Goal: Task Accomplishment & Management: Use online tool/utility

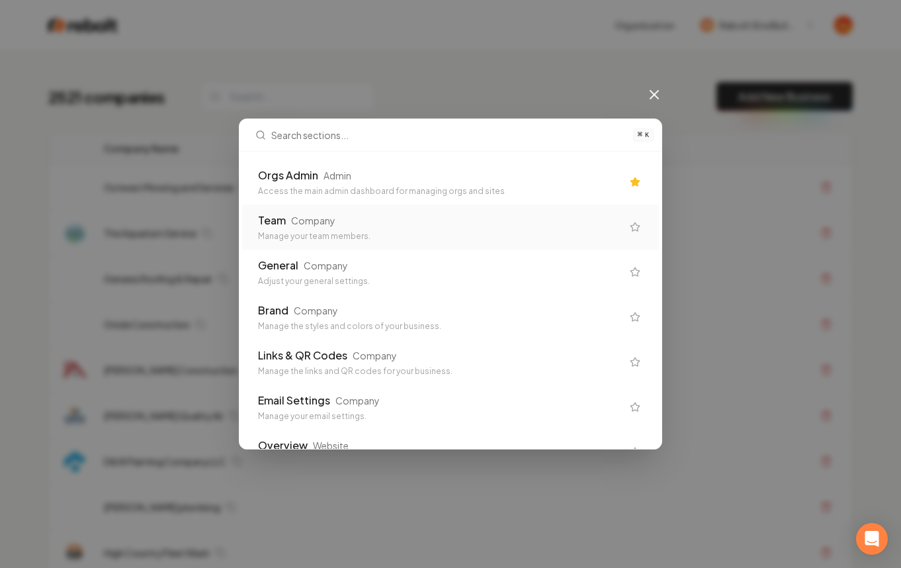
click at [512, 194] on div "Access the main admin dashboard for managing orgs and sites" at bounding box center [440, 191] width 364 height 11
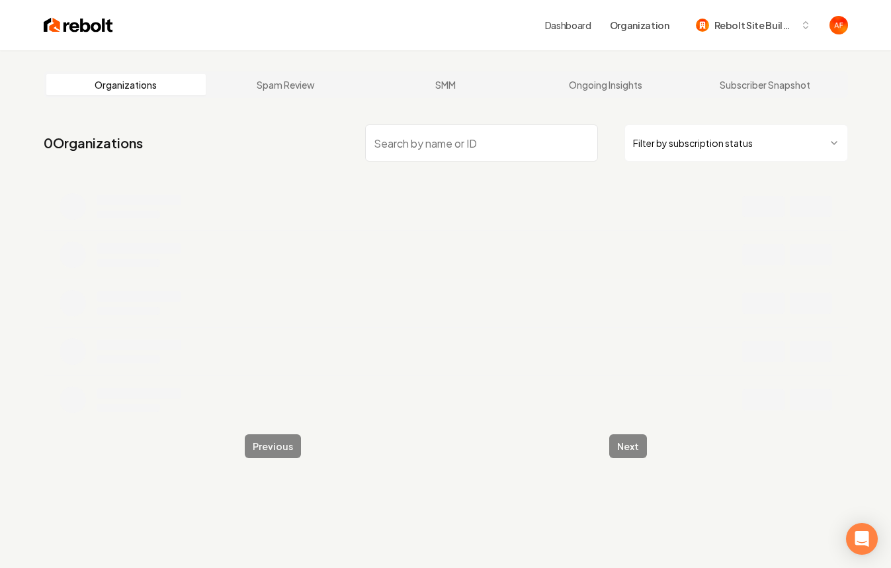
click at [437, 137] on input "search" at bounding box center [481, 142] width 233 height 37
type input "my exter"
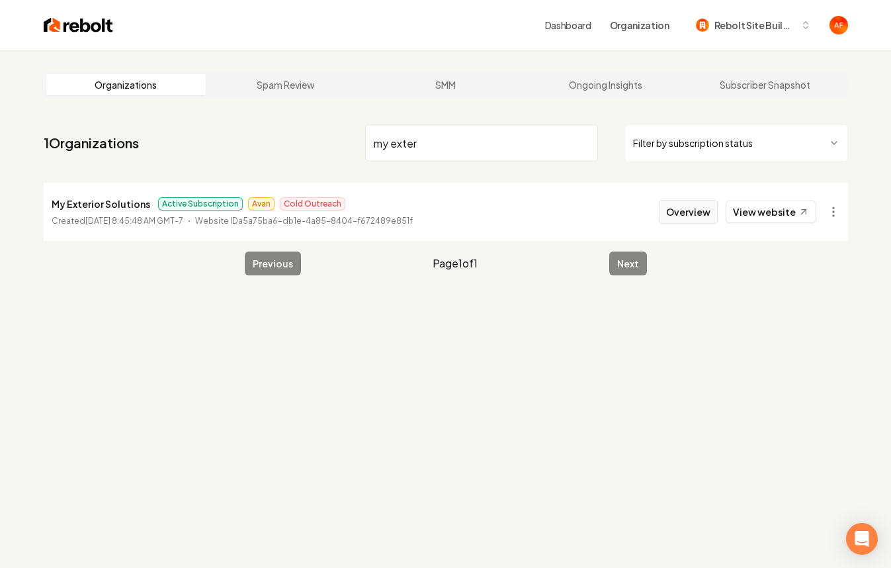
click at [680, 210] on button "Overview" at bounding box center [688, 212] width 59 height 24
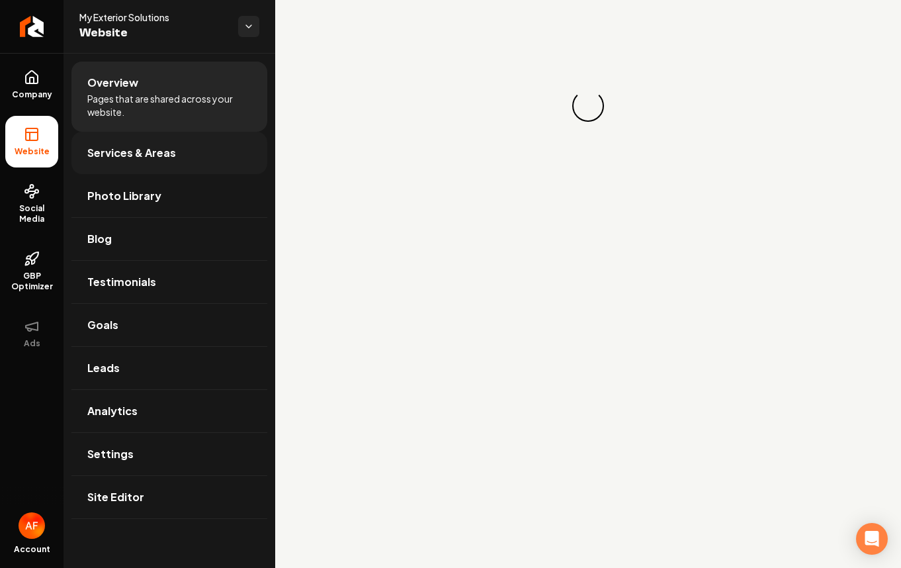
click at [140, 142] on link "Services & Areas" at bounding box center [169, 153] width 196 height 42
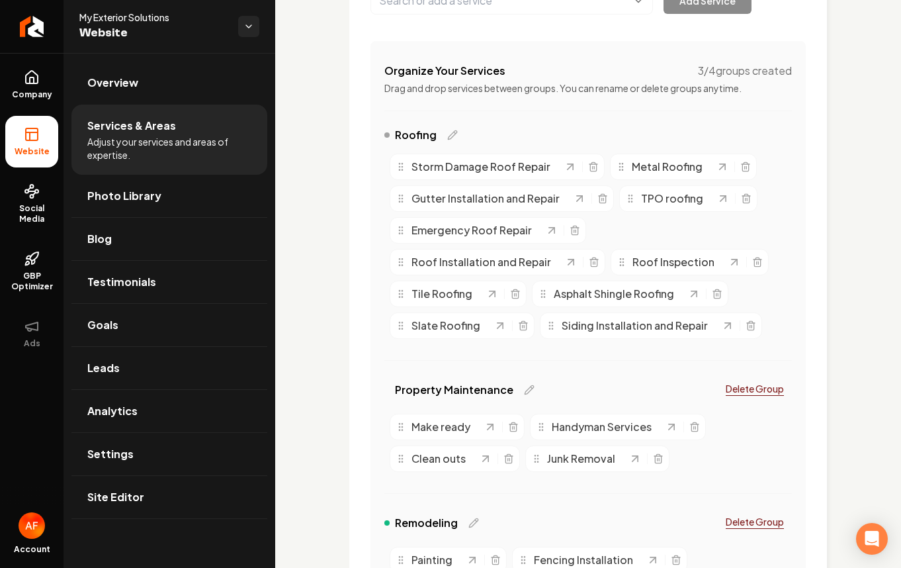
scroll to position [220, 0]
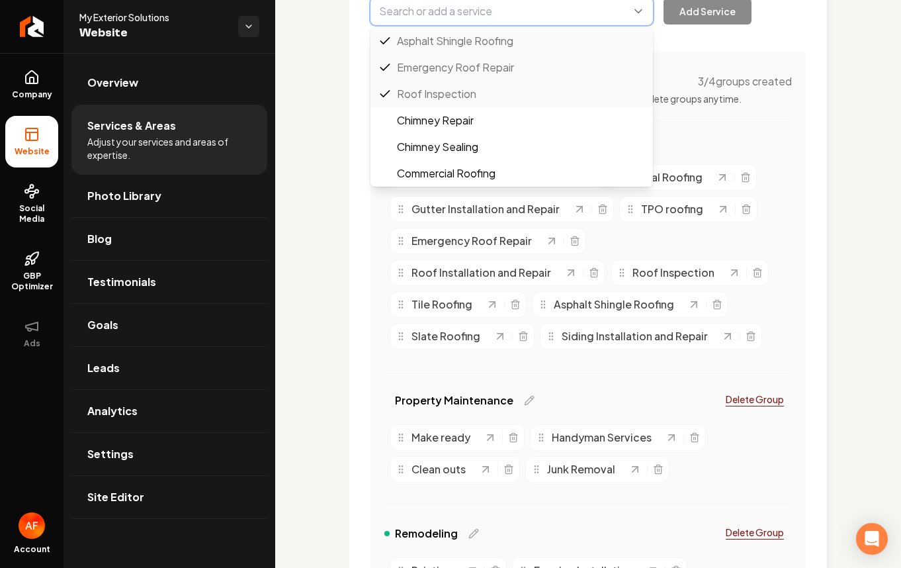
click at [512, 25] on button "Main content area" at bounding box center [512, 11] width 283 height 28
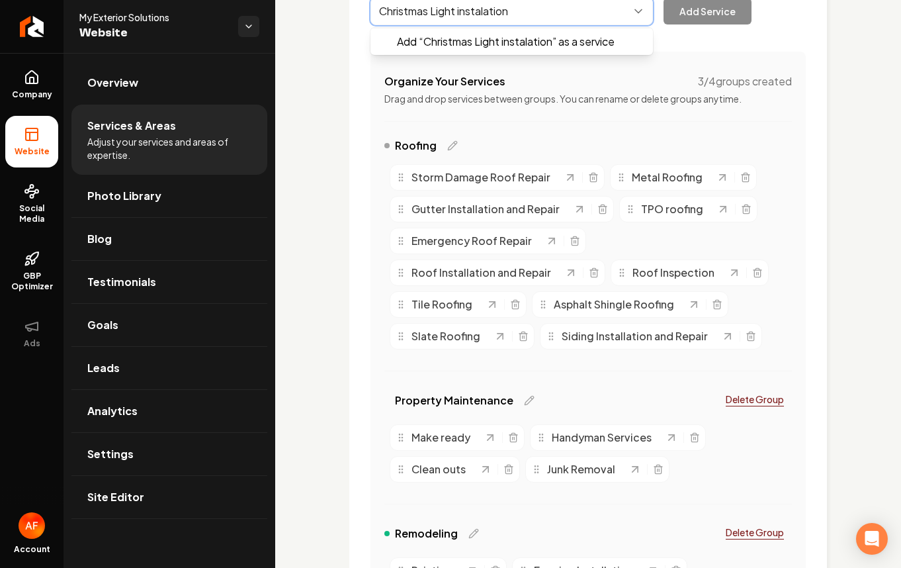
type input "Christmas Light instalation"
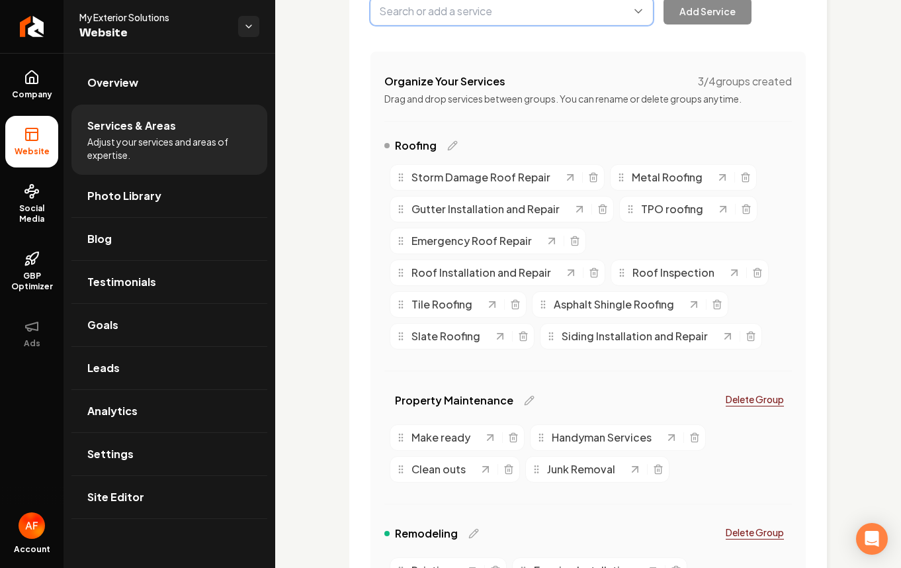
click at [469, 22] on button "Main content area" at bounding box center [512, 11] width 283 height 28
click at [465, 20] on button "Main content area" at bounding box center [512, 11] width 283 height 28
click at [496, 25] on button "Main content area" at bounding box center [512, 11] width 283 height 28
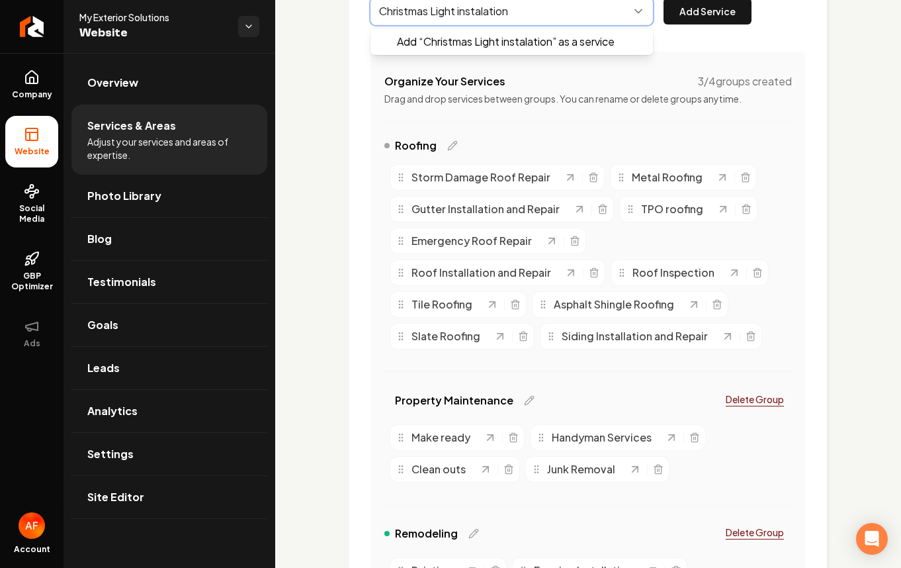
click at [477, 24] on button "Main content area" at bounding box center [512, 11] width 283 height 28
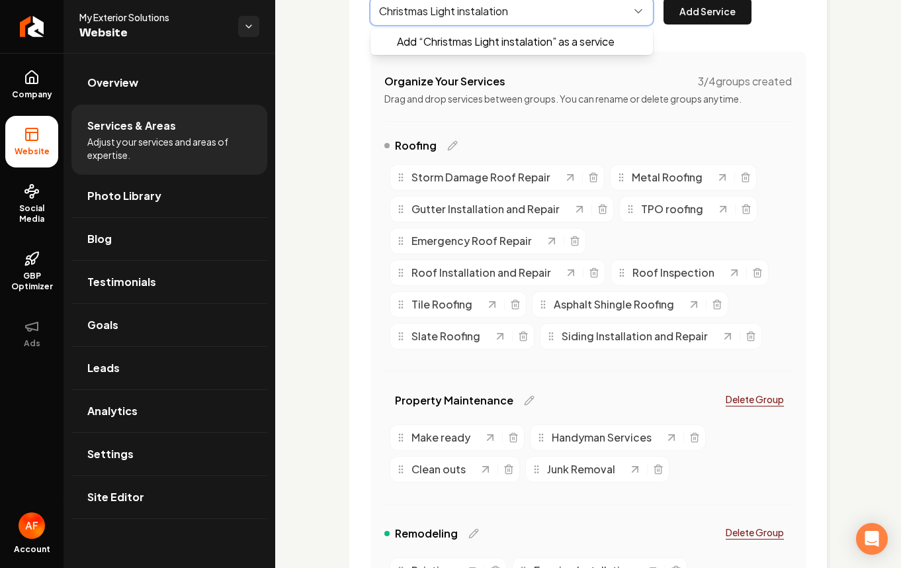
drag, startPoint x: 457, startPoint y: 24, endPoint x: 516, endPoint y: 22, distance: 59.0
click at [516, 22] on button "Main content area" at bounding box center [512, 11] width 283 height 28
paste input "Installation"
type input "Christmas Light instalation"
click at [715, 25] on div "Christmas Light instalation Add “ Christmas Light Installation ” as a service A…" at bounding box center [561, 11] width 381 height 28
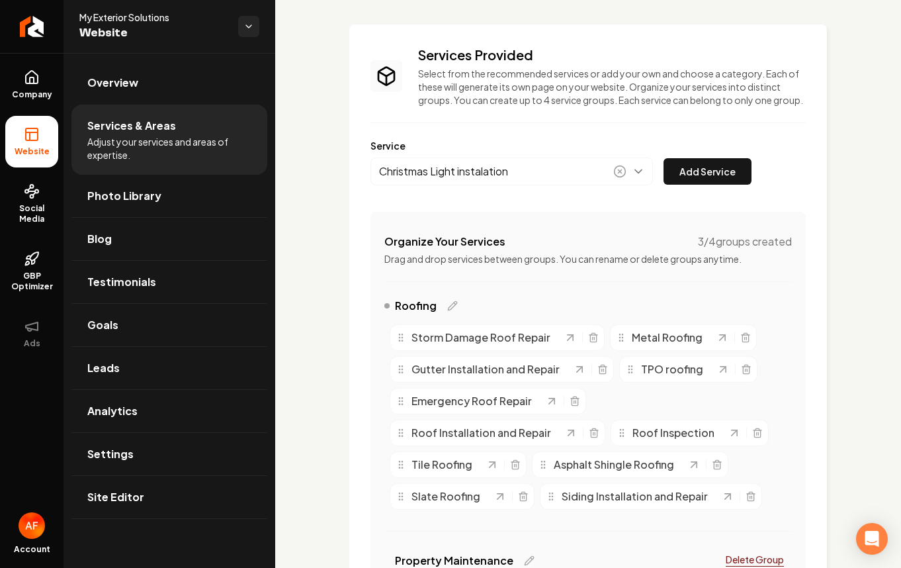
scroll to position [66, 0]
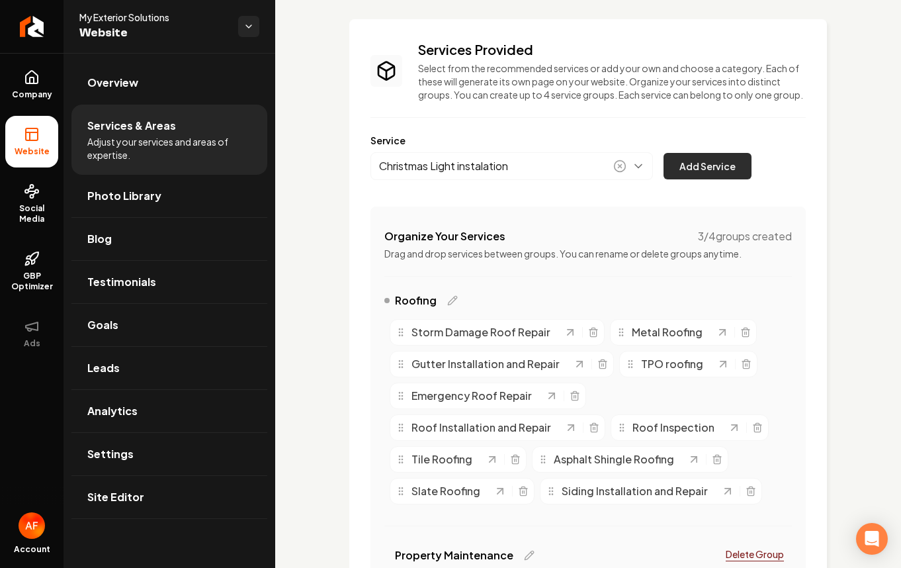
click at [695, 173] on button "Add Service" at bounding box center [708, 166] width 88 height 26
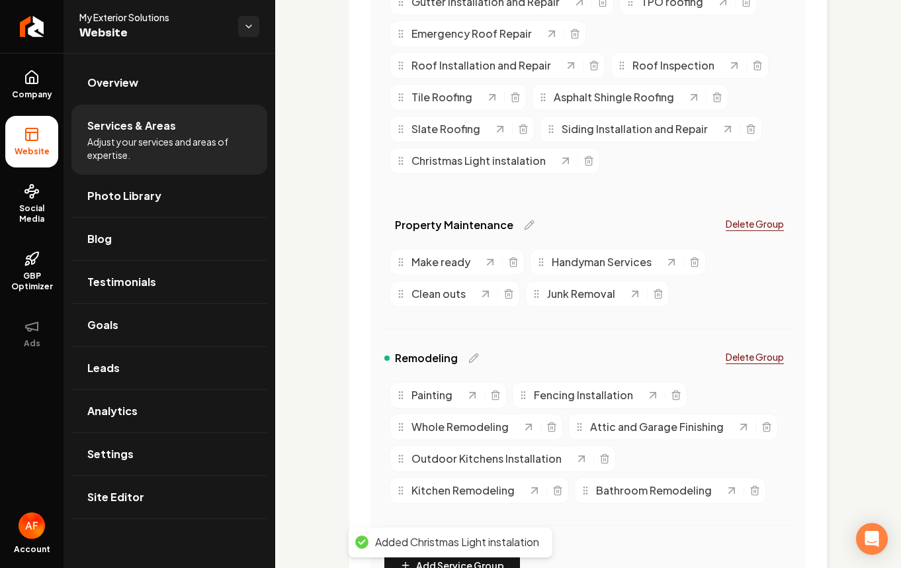
scroll to position [409, 0]
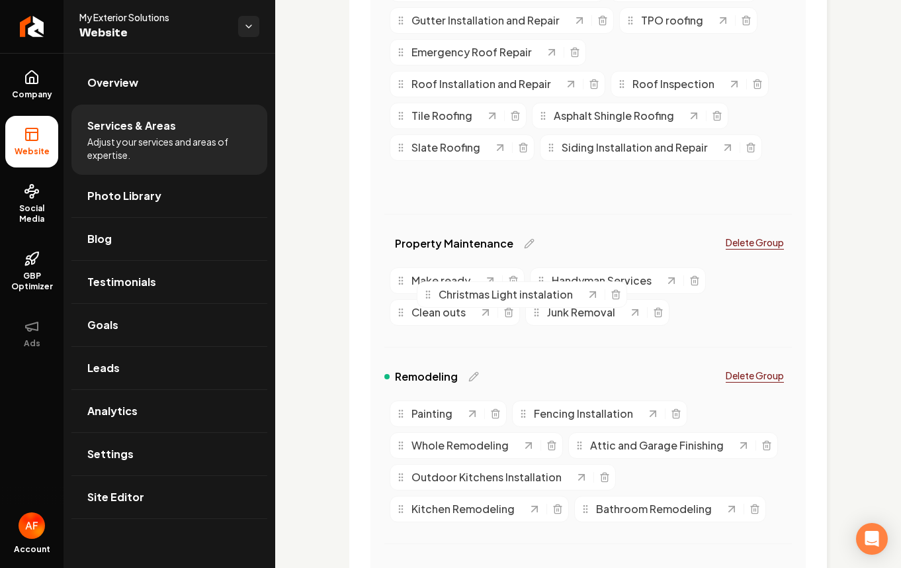
drag, startPoint x: 483, startPoint y: 195, endPoint x: 510, endPoint y: 309, distance: 117.7
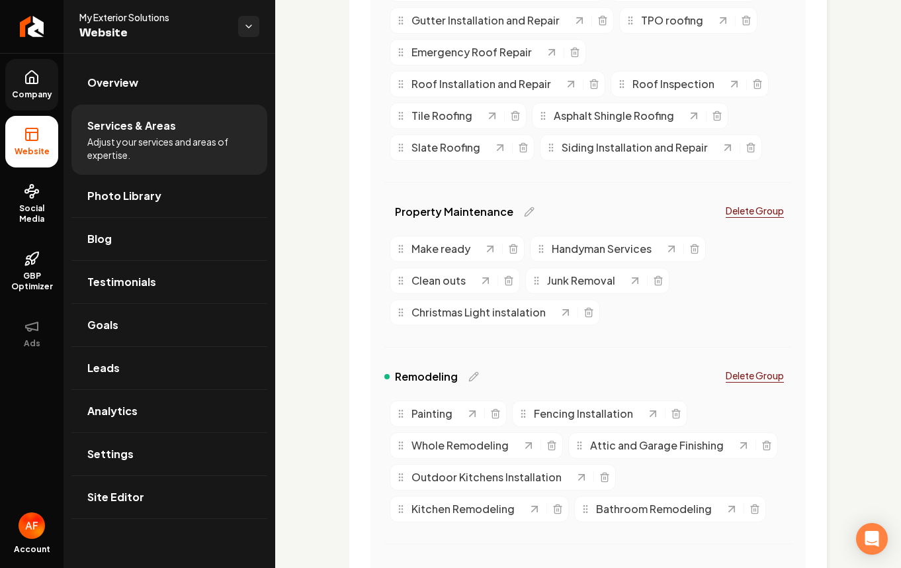
click at [34, 93] on span "Company" at bounding box center [32, 94] width 51 height 11
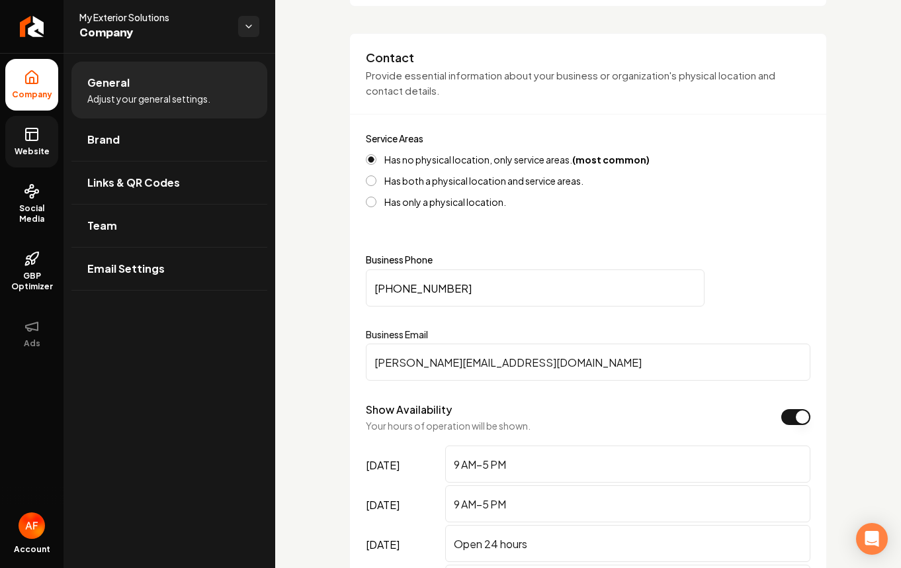
click at [40, 120] on link "Website" at bounding box center [31, 142] width 53 height 52
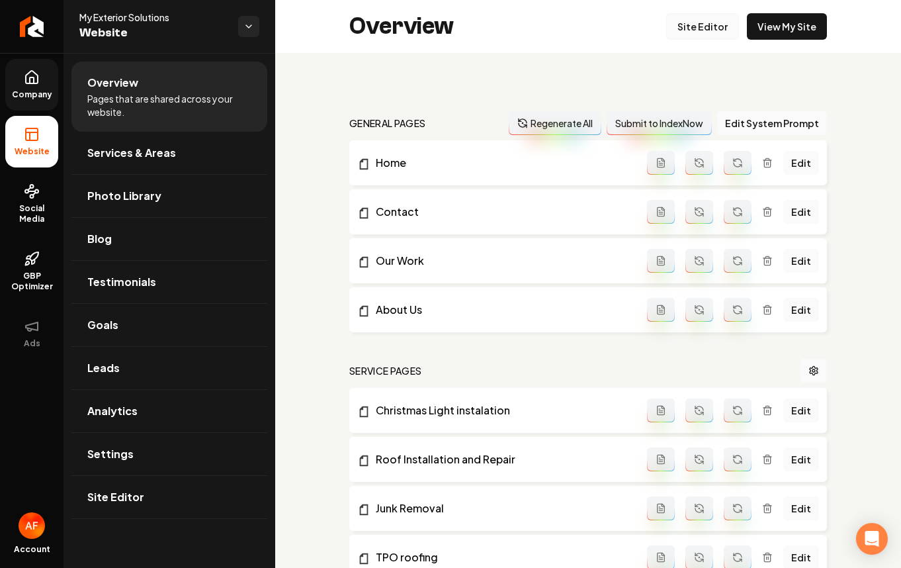
click at [704, 31] on link "Site Editor" at bounding box center [702, 26] width 73 height 26
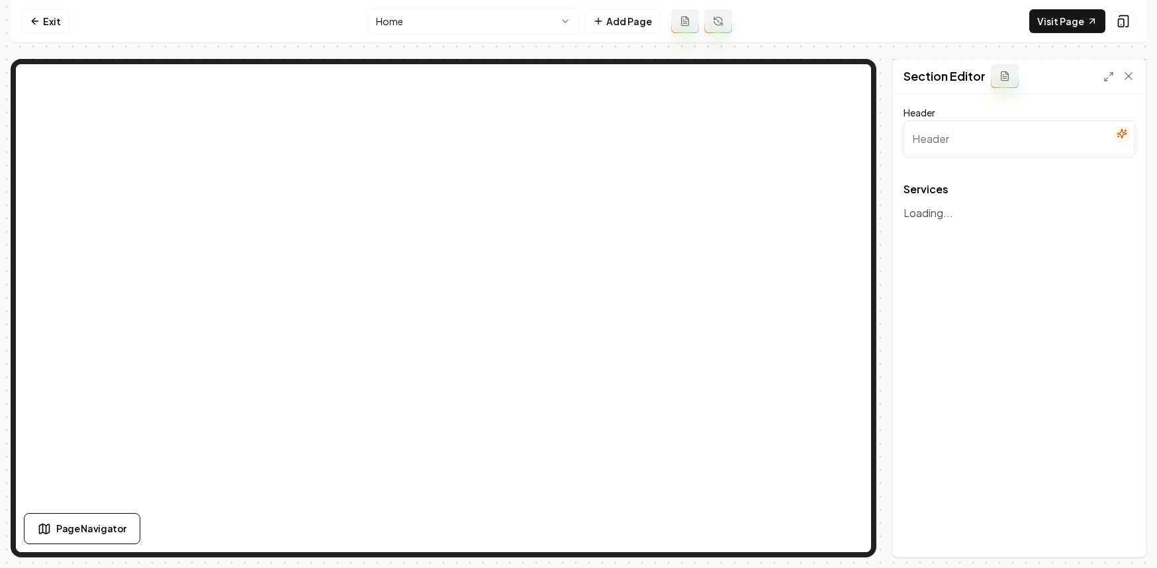
type input "Comprehensive Exterior Solutions"
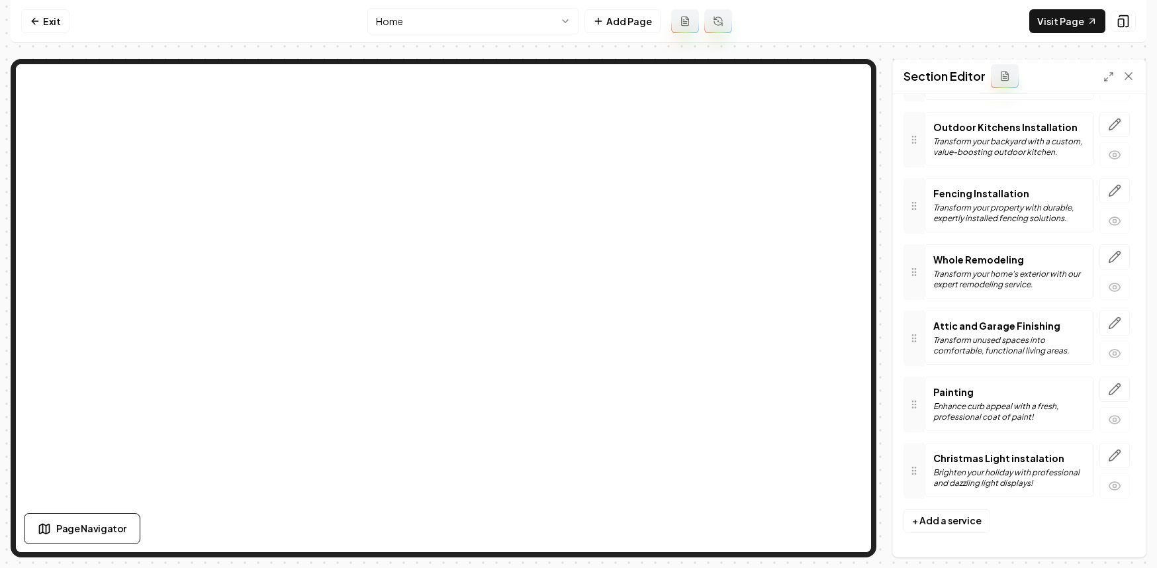
scroll to position [1221, 0]
click at [891, 453] on icon "button" at bounding box center [1114, 452] width 11 height 11
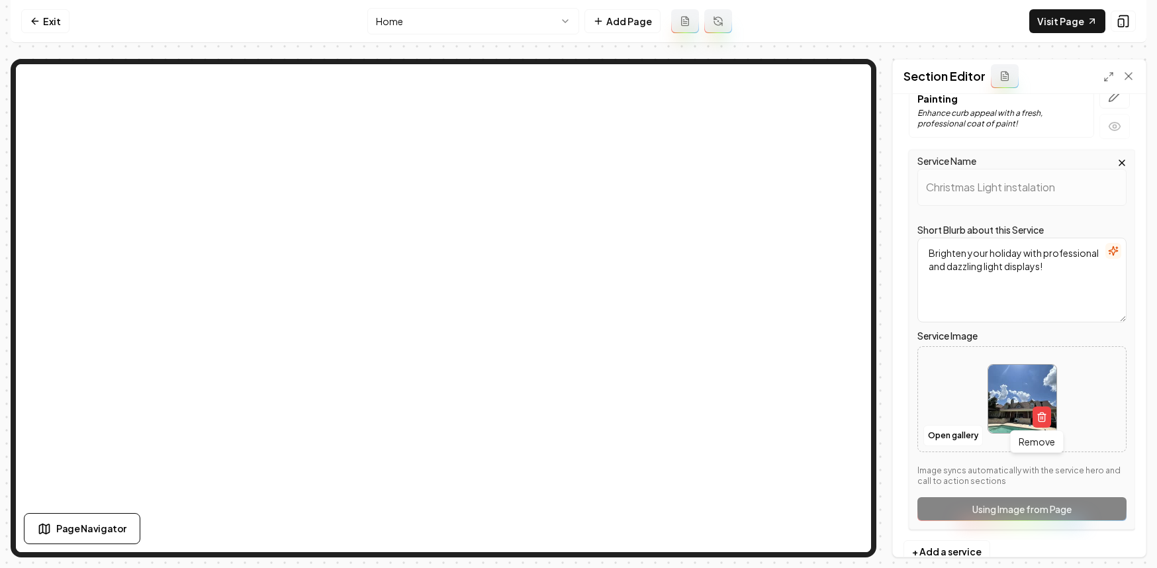
scroll to position [1545, 0]
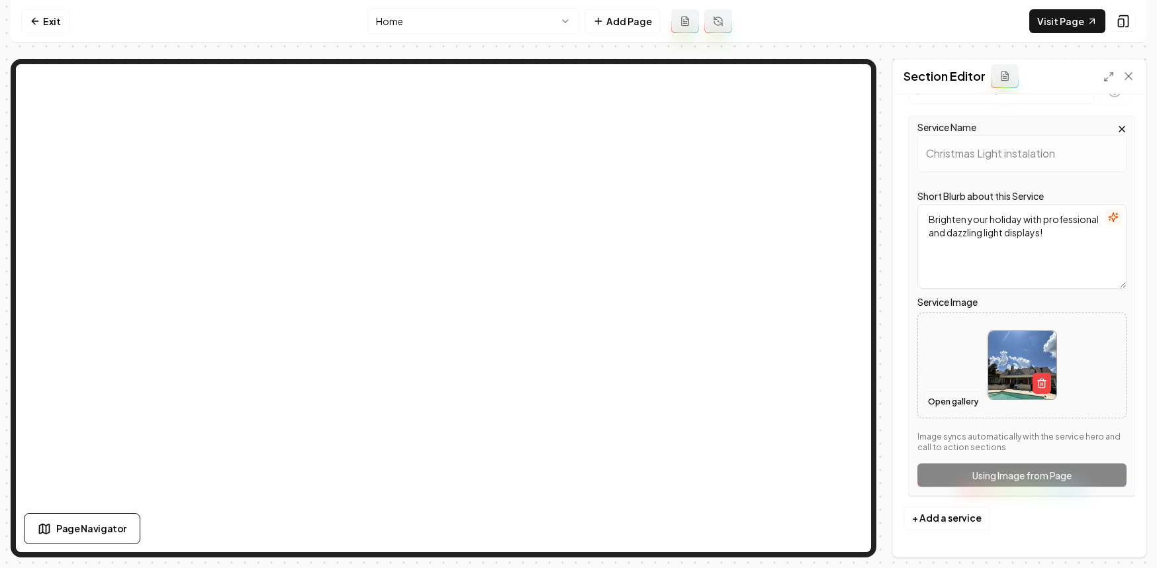
click at [891, 398] on button "Open gallery" at bounding box center [953, 401] width 60 height 21
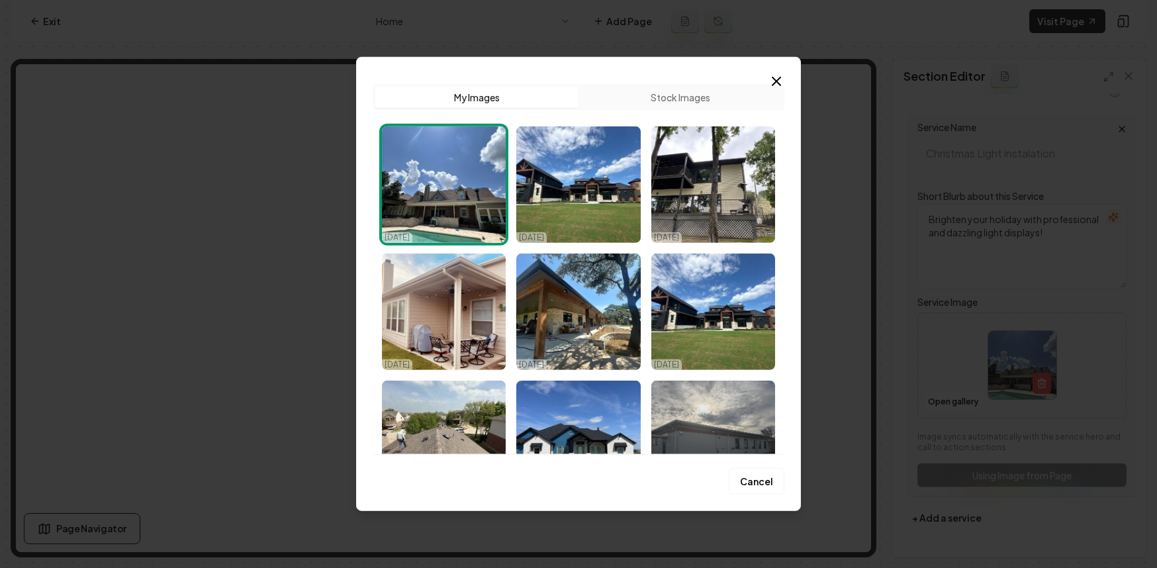
drag, startPoint x: 1002, startPoint y: 220, endPoint x: 1004, endPoint y: 170, distance: 49.7
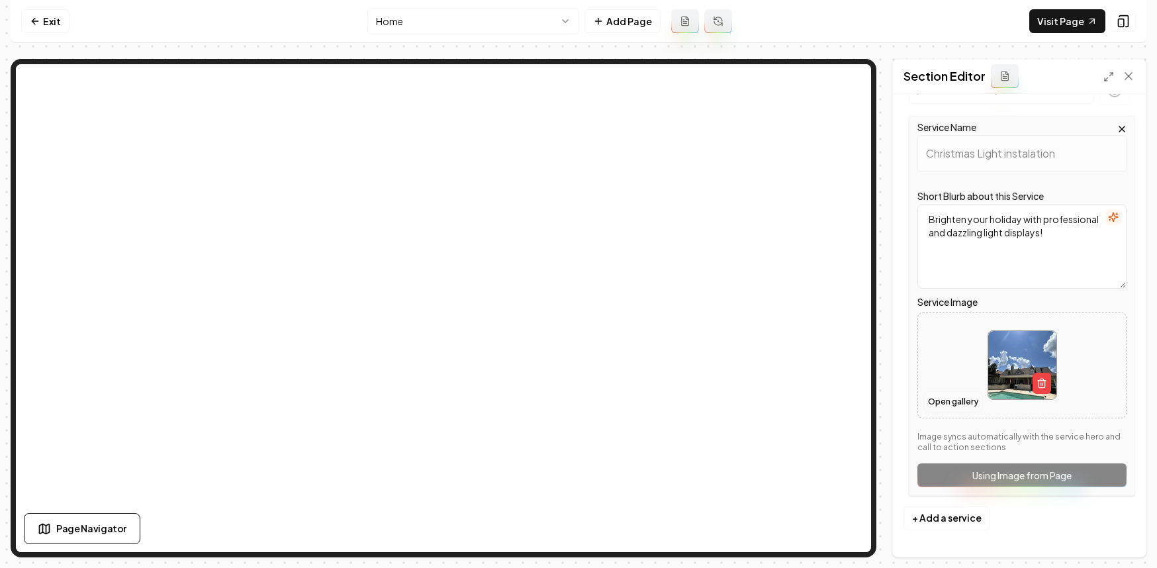
click at [891, 404] on button "Open gallery" at bounding box center [953, 401] width 60 height 21
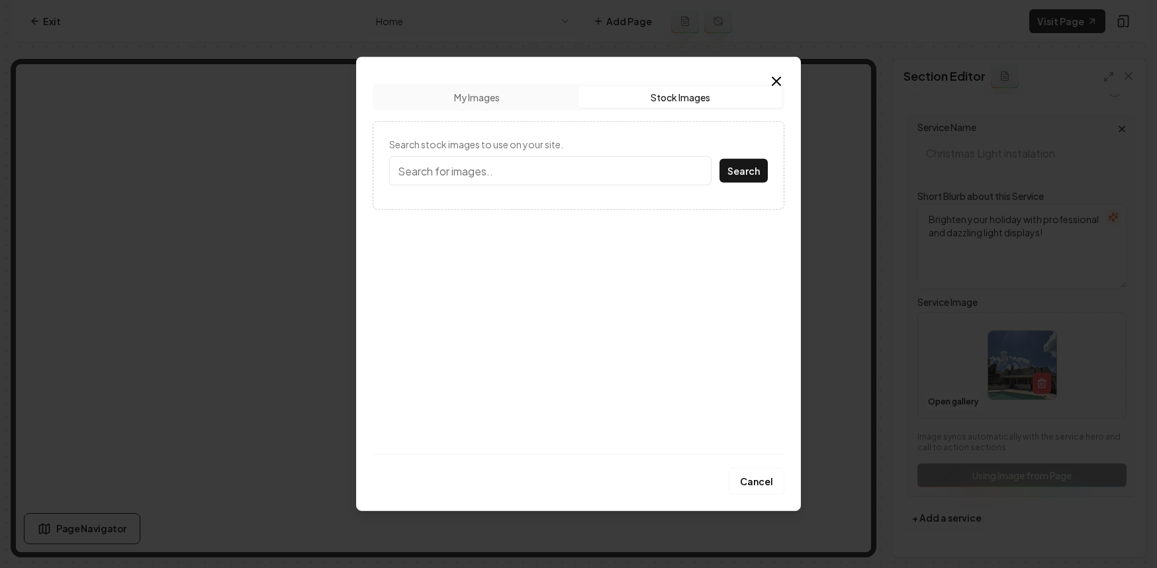
click at [678, 94] on button "Stock Images" at bounding box center [679, 97] width 203 height 21
click at [519, 166] on input "Search stock images to use on your site." at bounding box center [550, 170] width 322 height 29
type input "s"
click at [719, 159] on button "Search" at bounding box center [743, 171] width 48 height 24
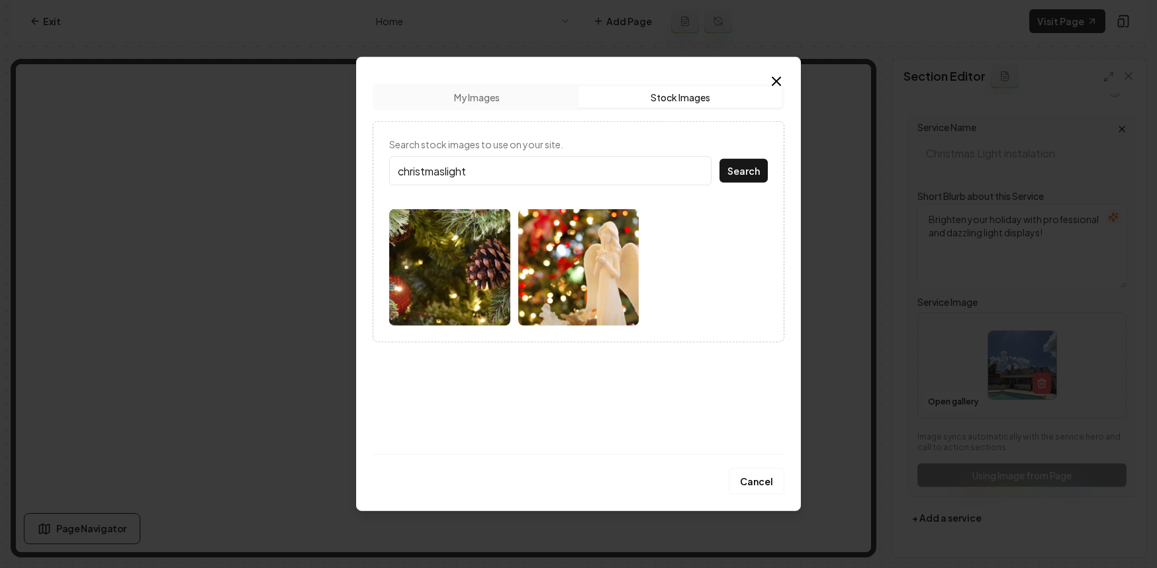
click at [444, 168] on input "christmaslight" at bounding box center [550, 170] width 322 height 29
click at [446, 171] on input "christmaslight" at bounding box center [550, 170] width 322 height 29
click at [719, 159] on button "Search" at bounding box center [743, 171] width 48 height 24
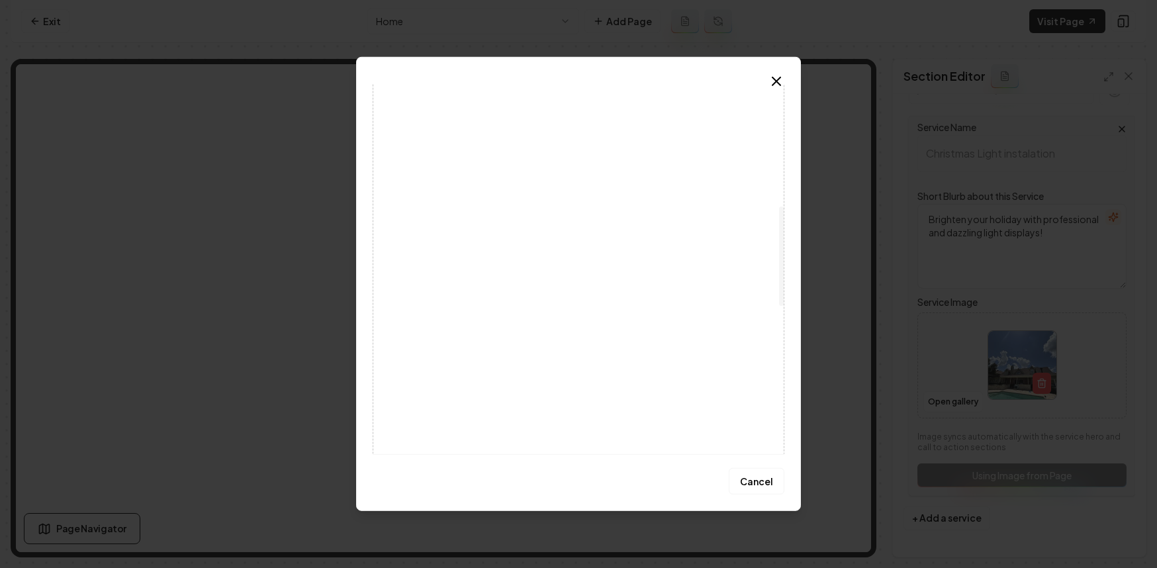
scroll to position [0, 0]
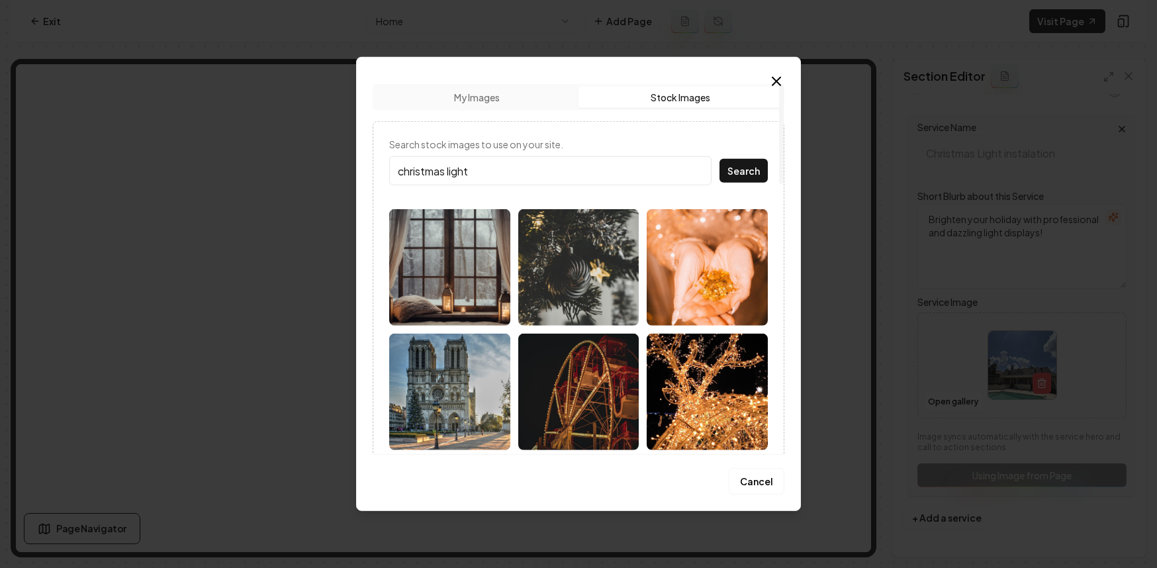
click at [449, 179] on input "christmas light" at bounding box center [550, 170] width 322 height 29
click at [437, 173] on input "christmas light" at bounding box center [550, 170] width 322 height 29
click at [412, 163] on input "light" at bounding box center [550, 170] width 322 height 29
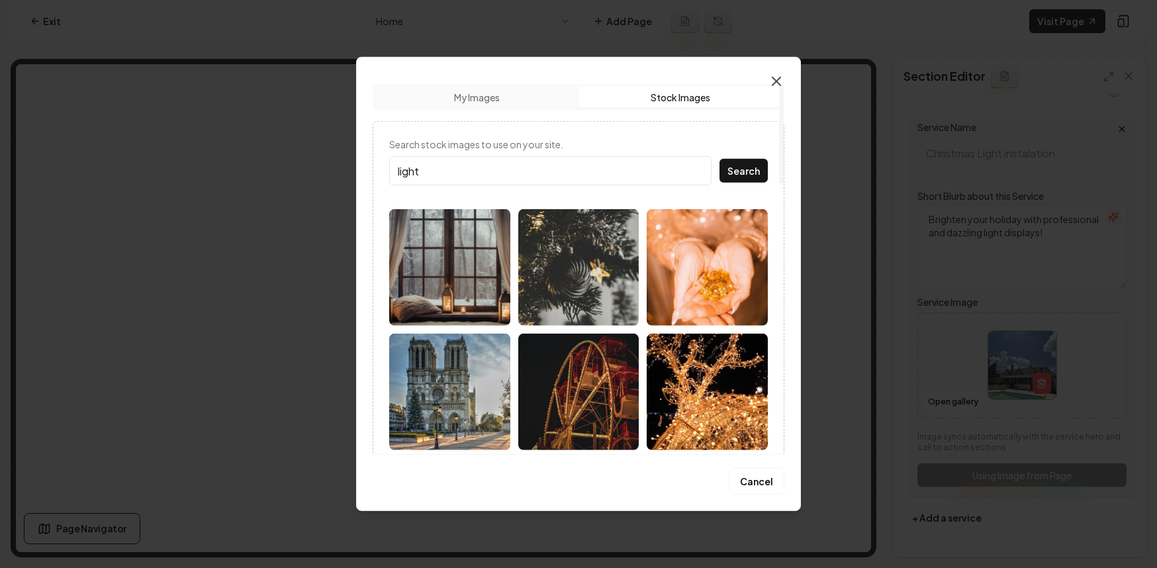
type input "light"
click at [781, 81] on icon "button" at bounding box center [776, 81] width 16 height 16
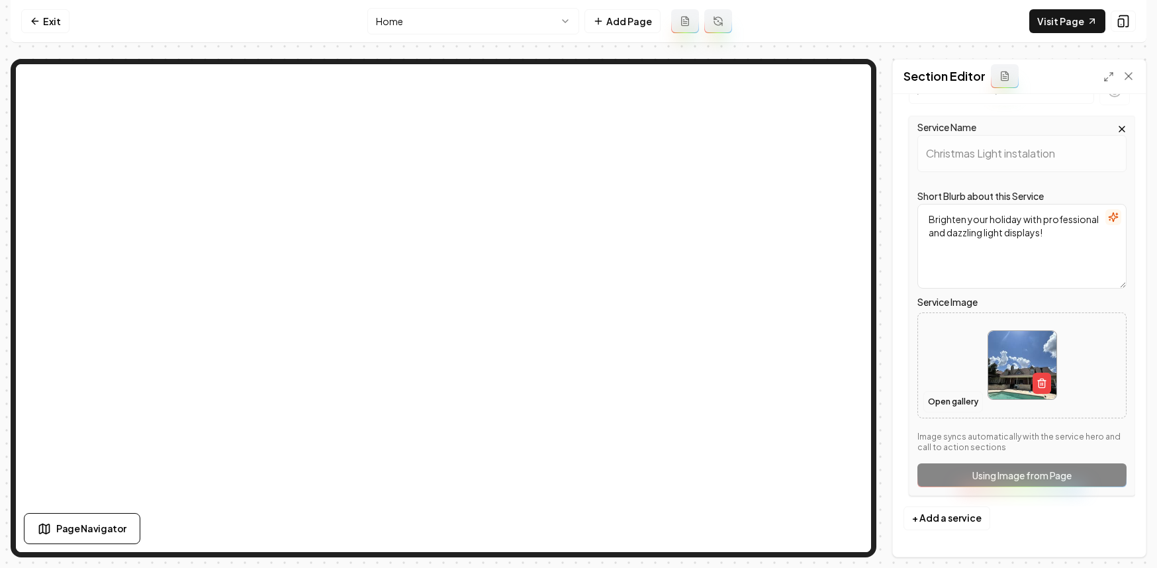
click at [891, 391] on button "Open gallery" at bounding box center [953, 401] width 60 height 21
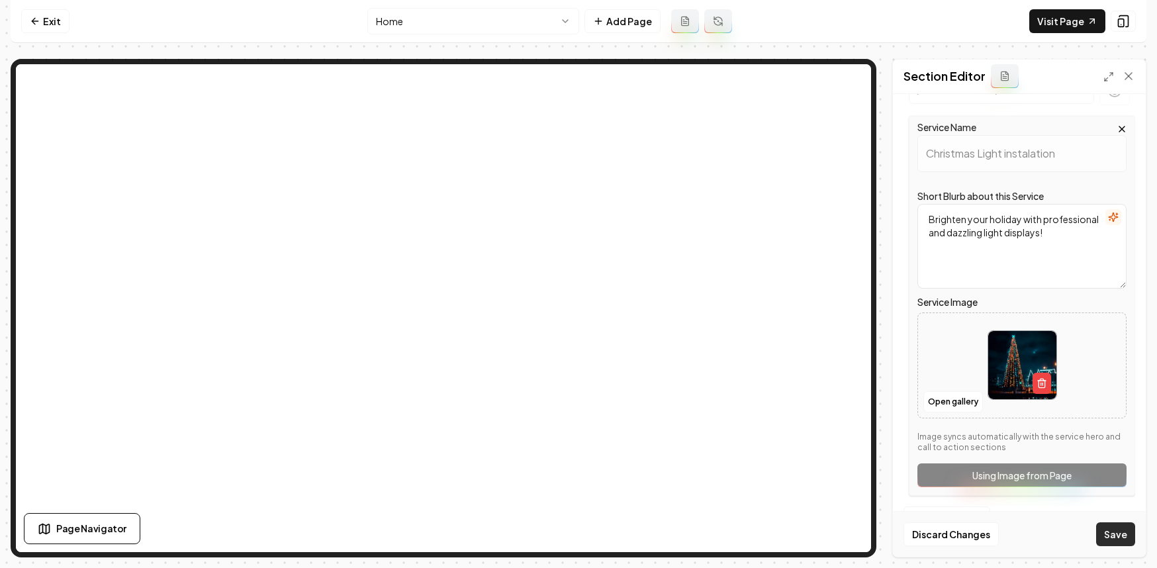
click at [891, 530] on button "Save" at bounding box center [1115, 534] width 39 height 24
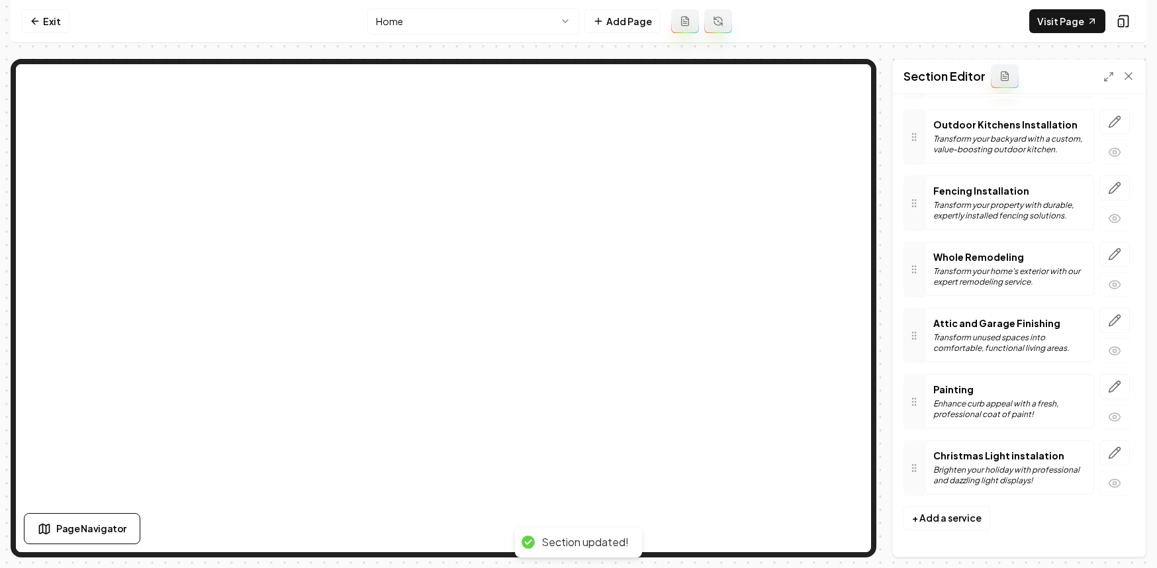
scroll to position [1221, 0]
click at [53, 18] on link "Exit" at bounding box center [45, 21] width 48 height 24
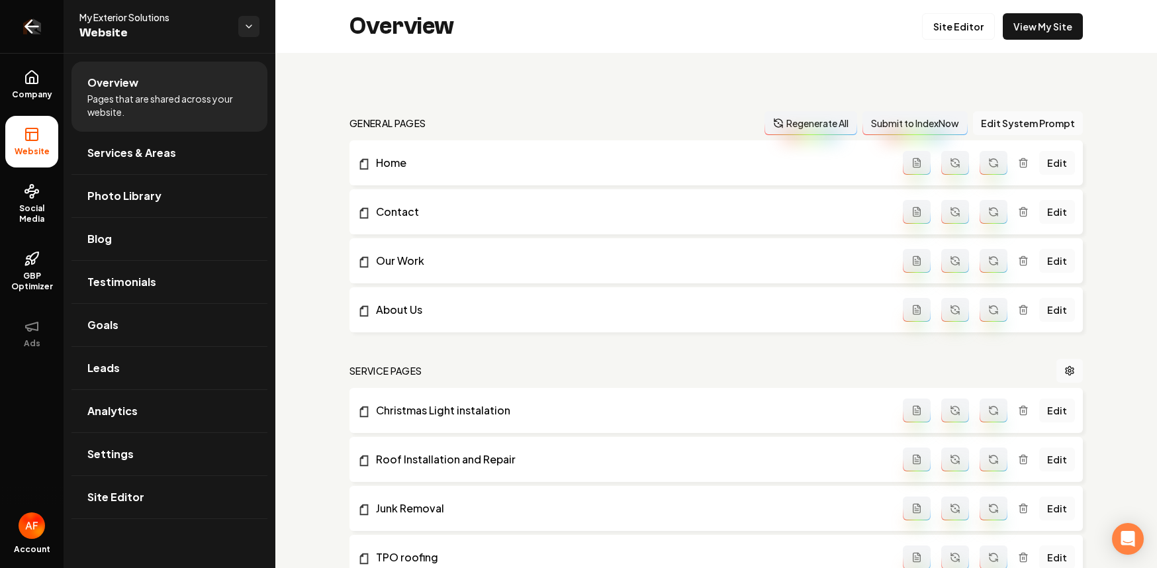
click at [27, 24] on icon "Return to dashboard" at bounding box center [29, 27] width 6 height 13
